Goal: Navigation & Orientation: Find specific page/section

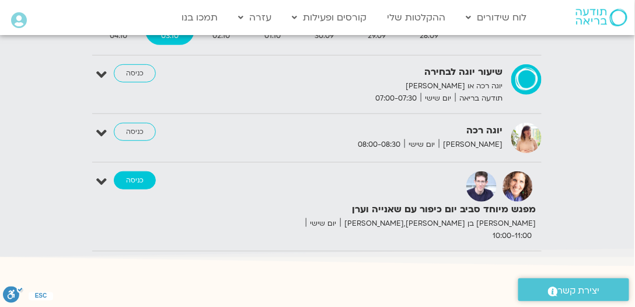
click at [131, 181] on link "כניסה" at bounding box center [135, 180] width 42 height 19
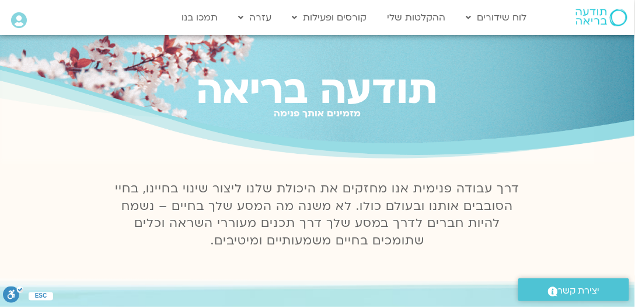
click at [20, 16] on icon at bounding box center [19, 20] width 16 height 16
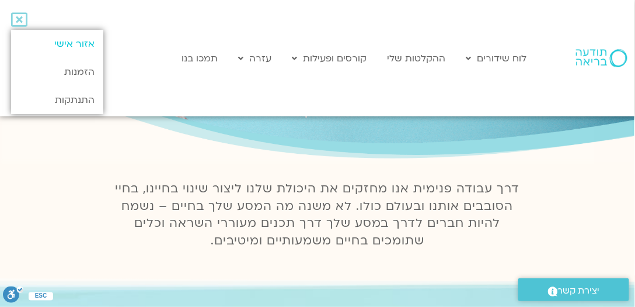
click at [78, 40] on link "אזור אישי" at bounding box center [57, 44] width 92 height 28
